Goal: Transaction & Acquisition: Download file/media

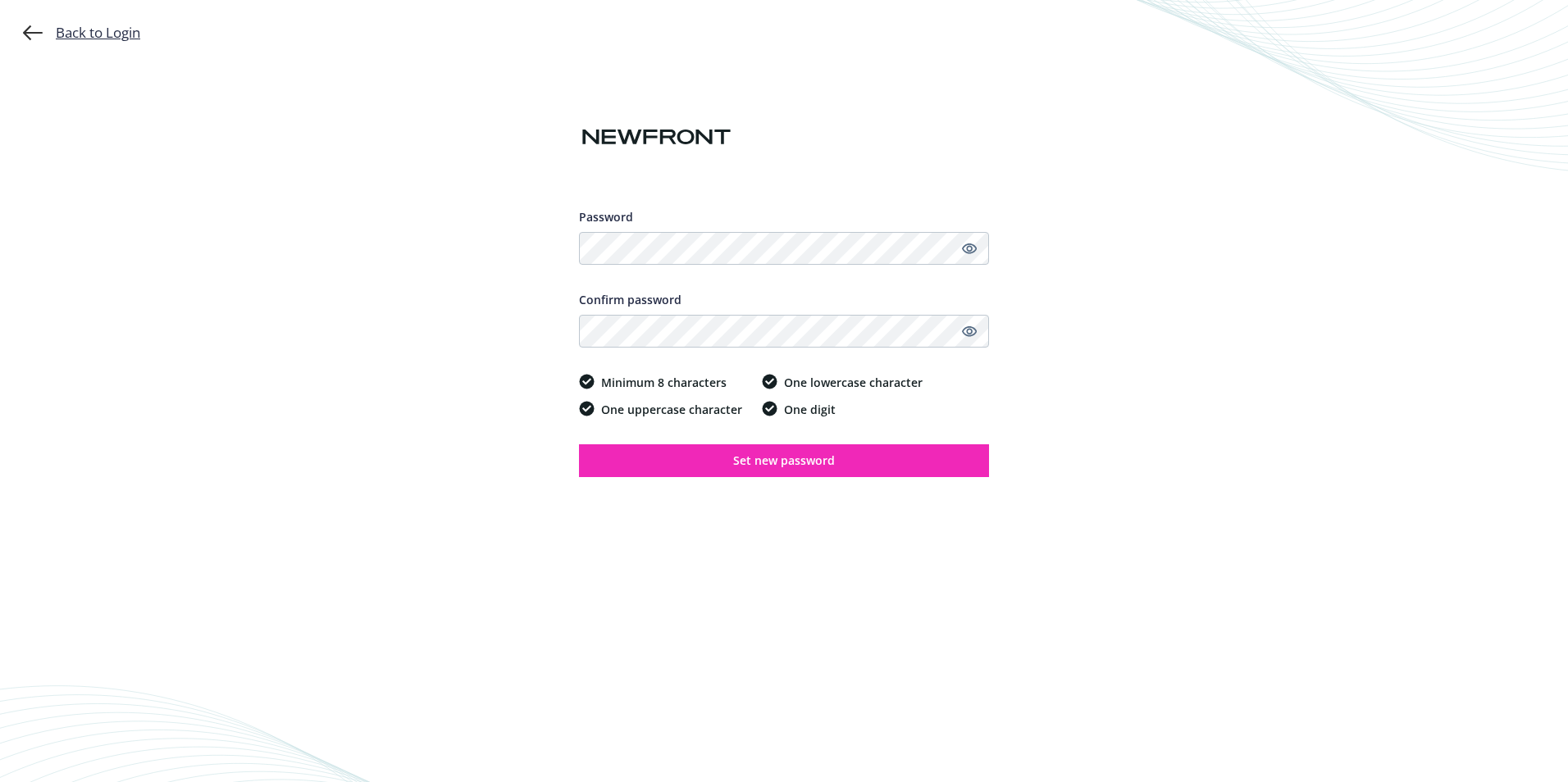
click at [67, 28] on div "Back to Login" at bounding box center [81, 33] width 117 height 19
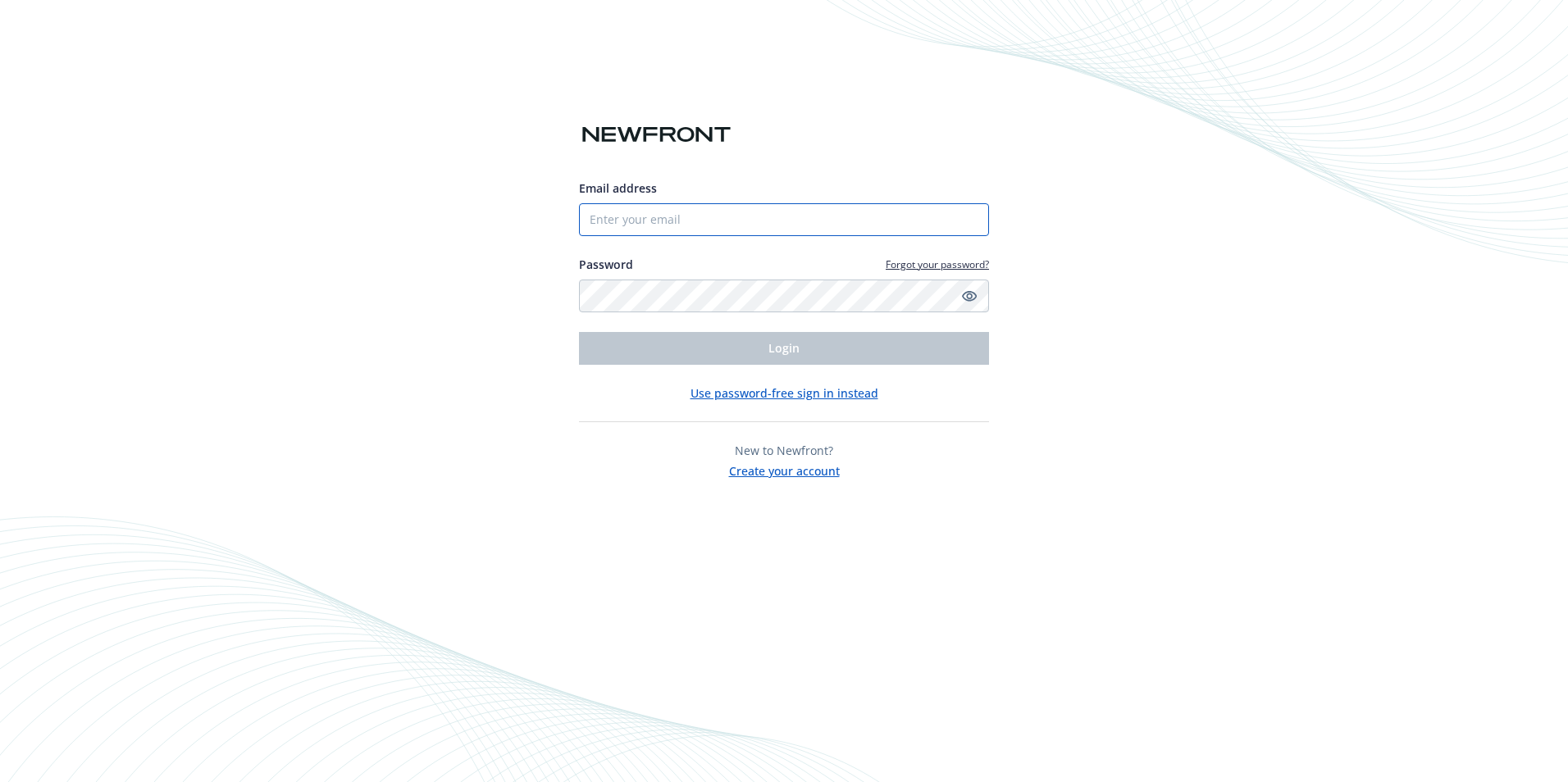
click at [771, 218] on input "Email address" at bounding box center [784, 220] width 410 height 33
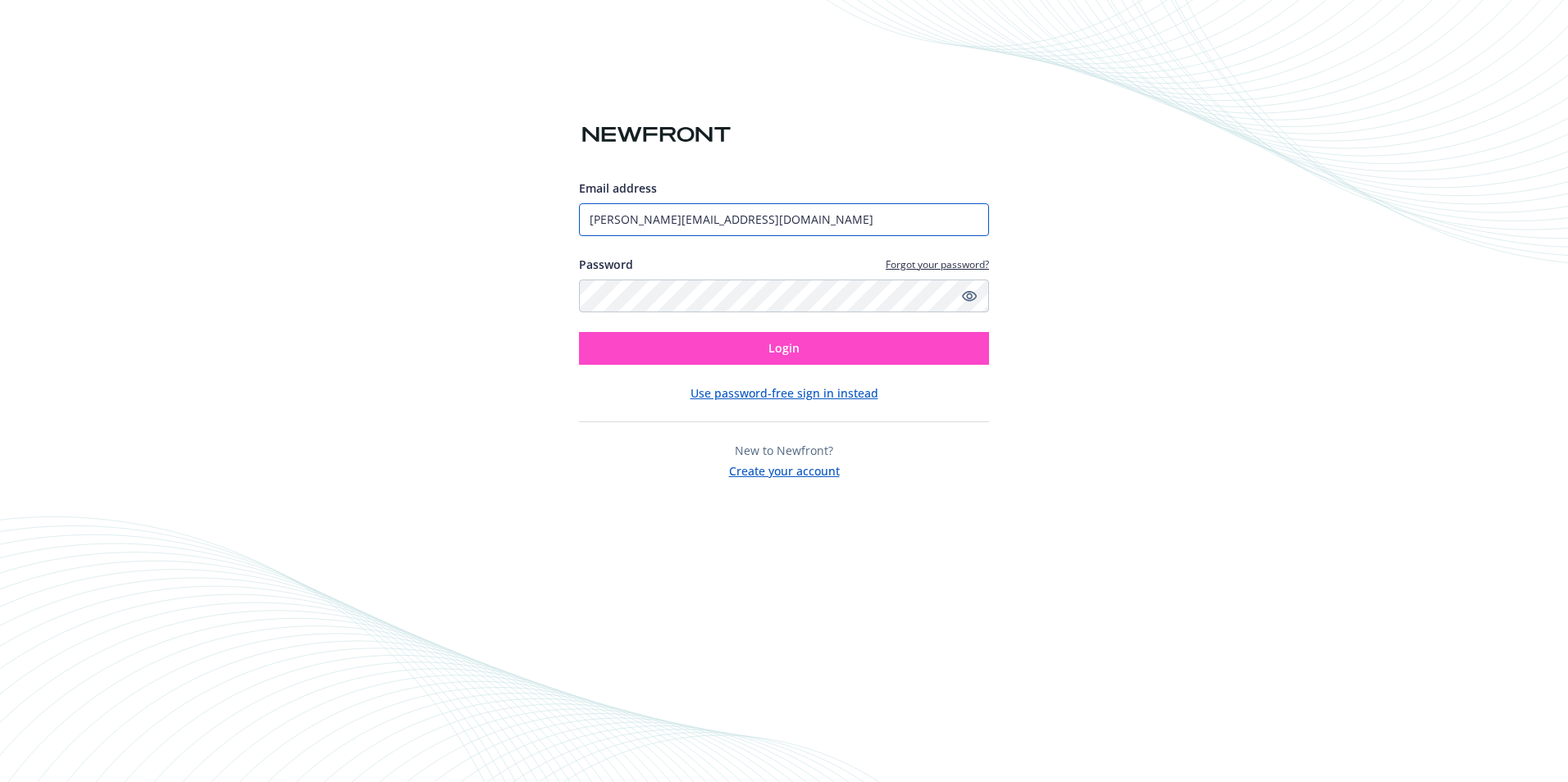
type input "[PERSON_NAME][EMAIL_ADDRESS][DOMAIN_NAME]"
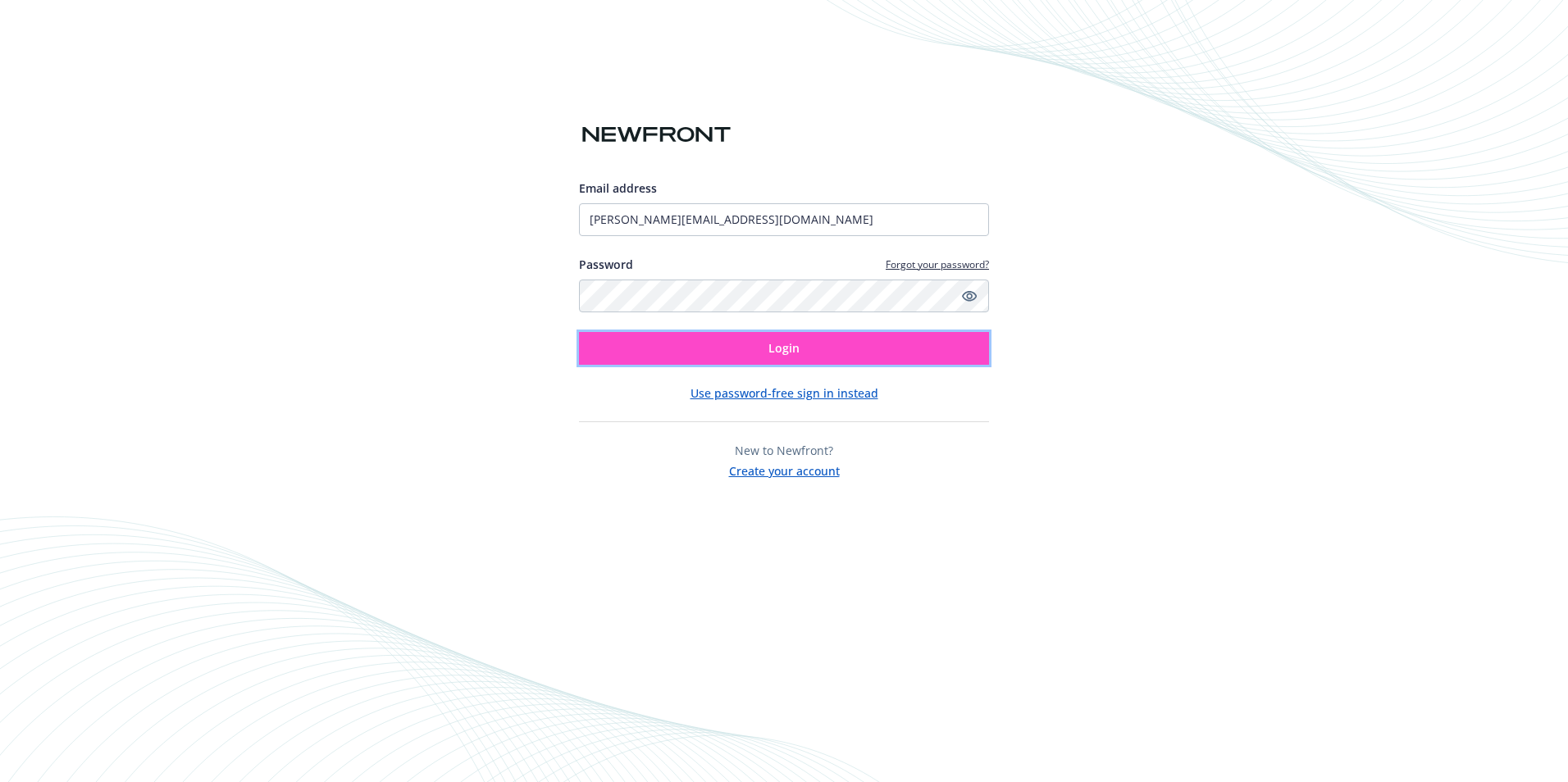
click at [794, 340] on span "Login" at bounding box center [784, 348] width 31 height 16
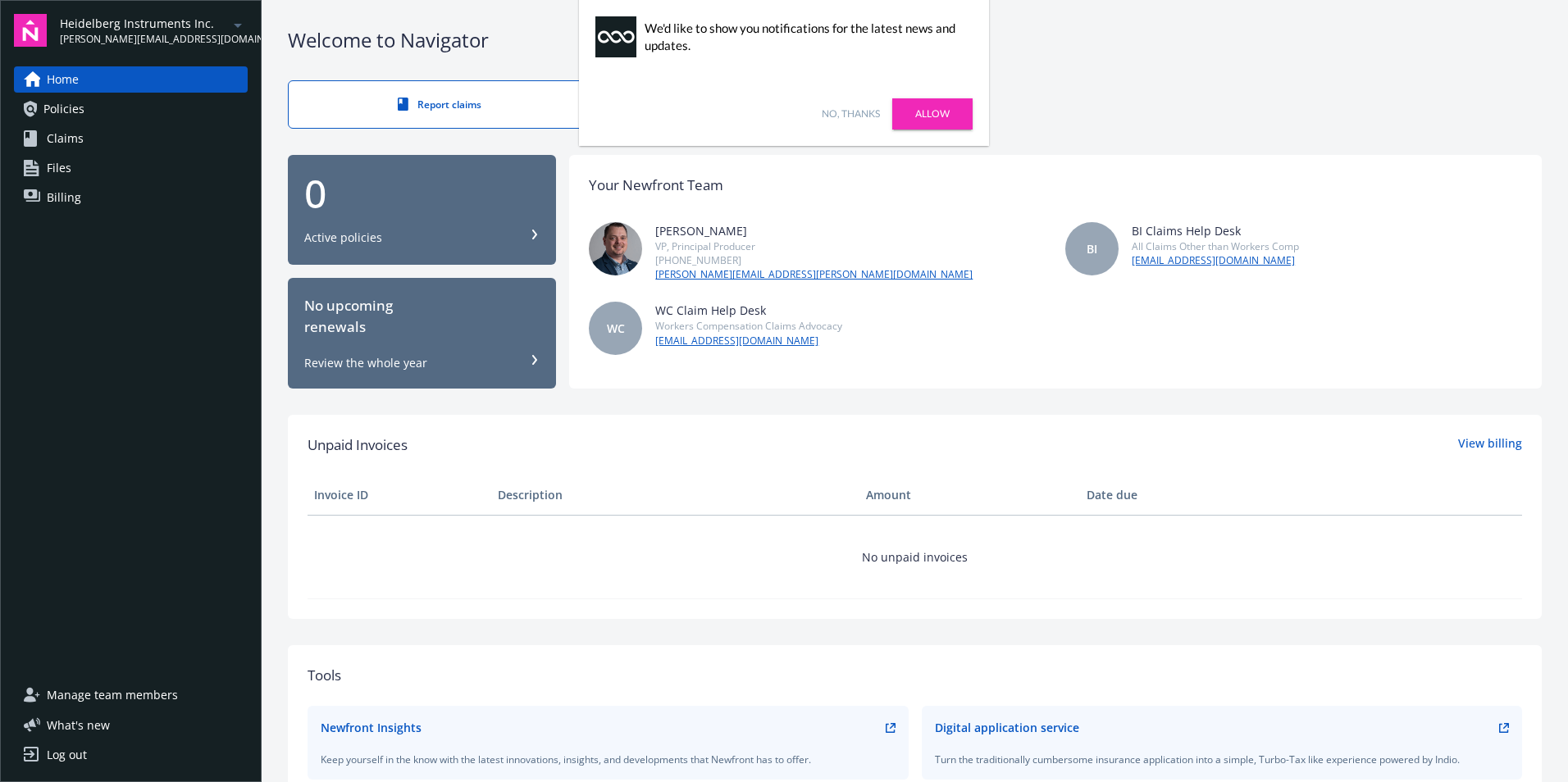
click at [916, 109] on link "Allow" at bounding box center [932, 114] width 80 height 31
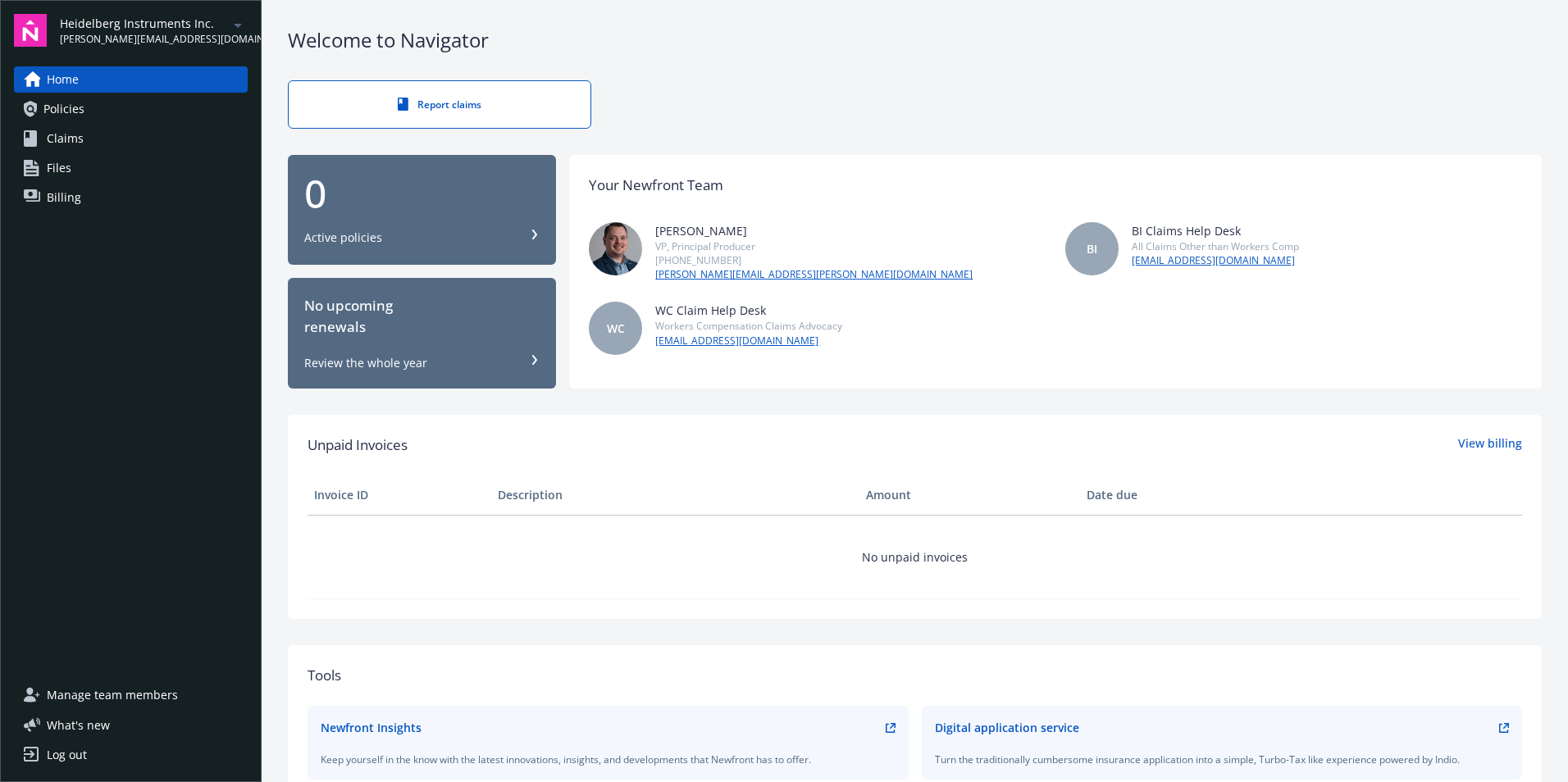
click at [241, 21] on icon "arrowDropDown" at bounding box center [237, 25] width 19 height 19
click at [141, 91] on span "Galaxy Interiors, Inc" at bounding box center [145, 98] width 158 height 34
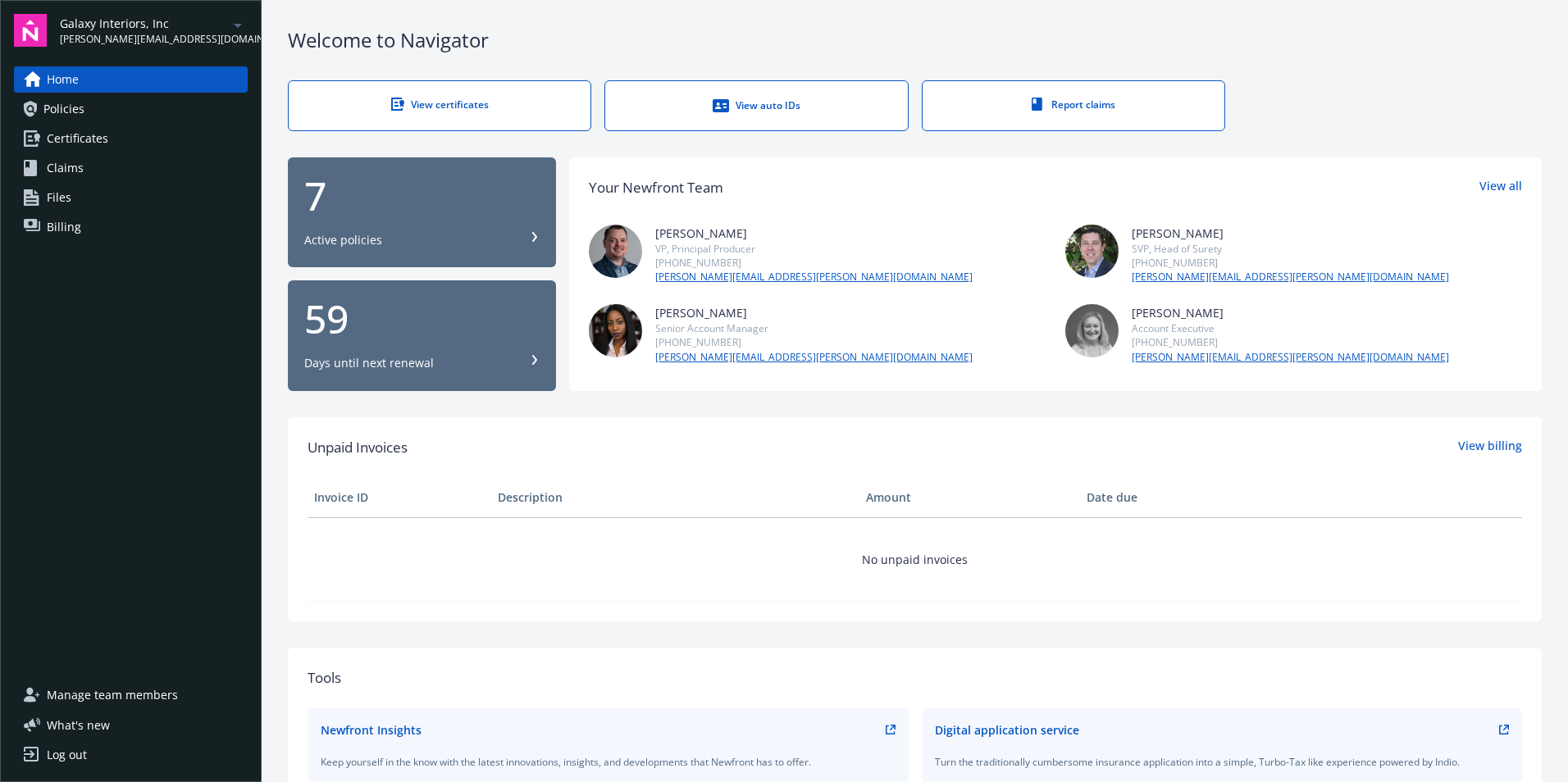
click at [72, 100] on span "Policies" at bounding box center [64, 109] width 41 height 26
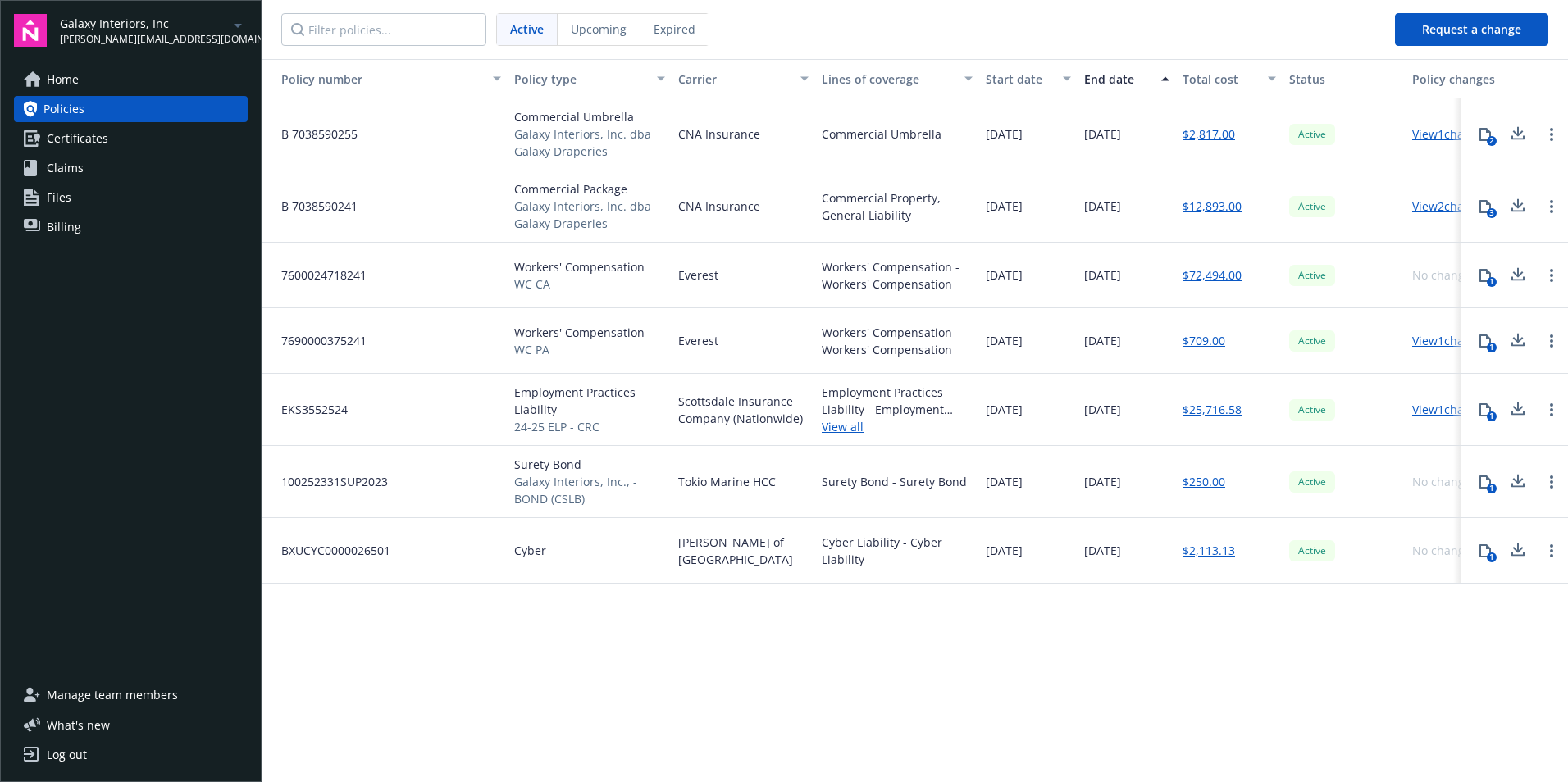
click at [1480, 274] on icon at bounding box center [1486, 276] width 12 height 14
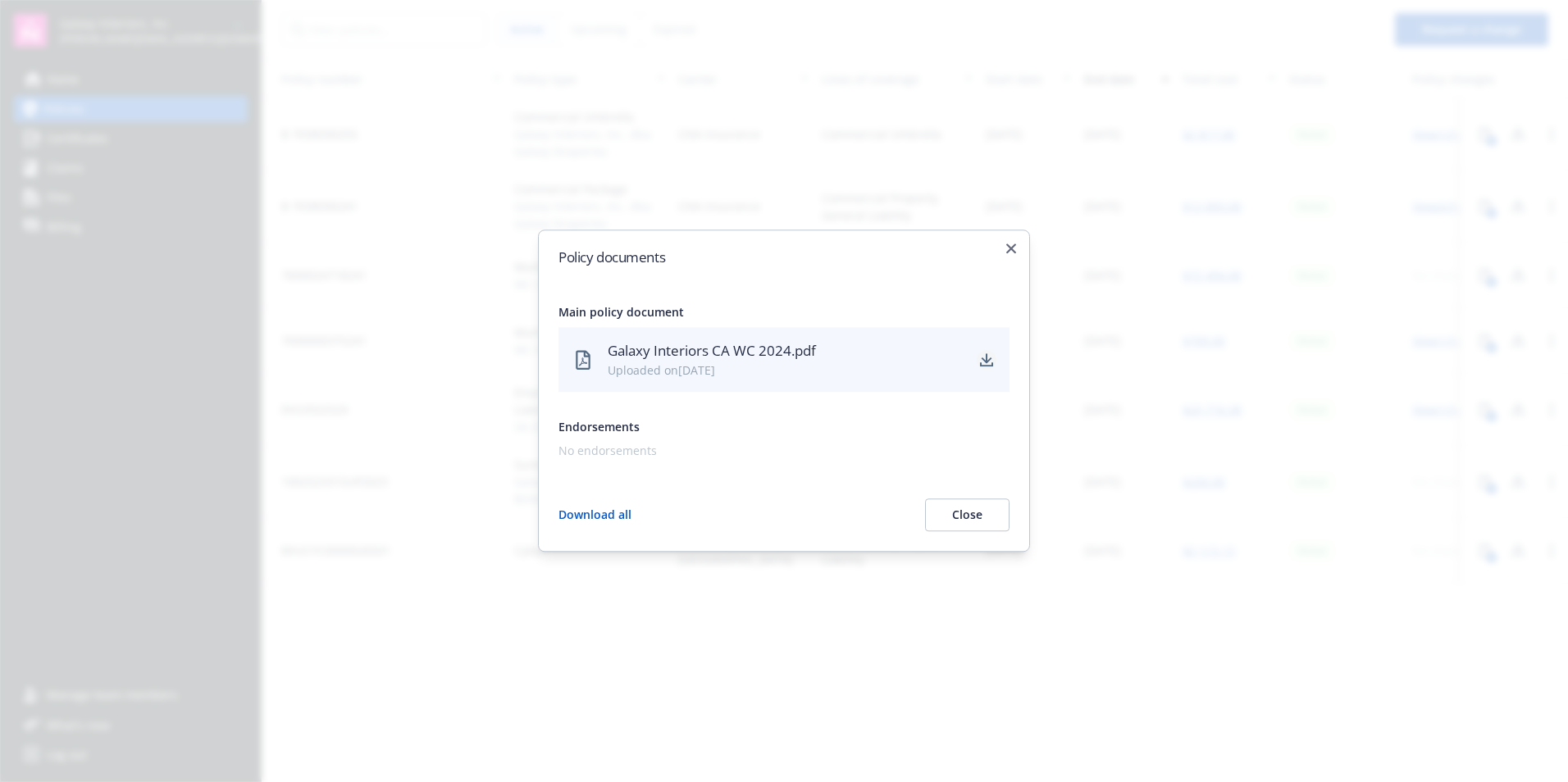
click at [988, 360] on icon "download" at bounding box center [987, 359] width 11 height 10
click at [1006, 243] on icon "button" at bounding box center [1011, 248] width 10 height 10
